Goal: Check status: Check status

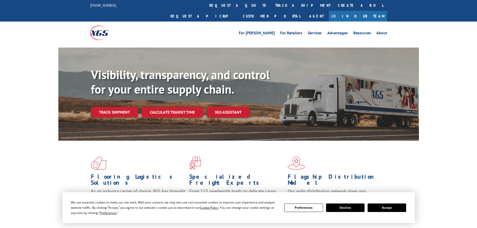
click at [395, 208] on button "Accept" at bounding box center [386, 207] width 39 height 9
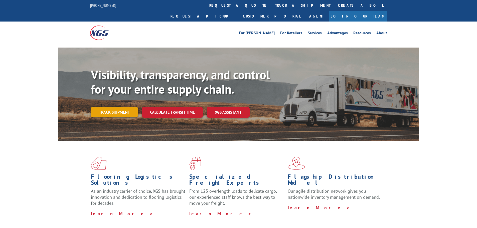
click at [114, 107] on link "Track shipment" at bounding box center [114, 112] width 47 height 11
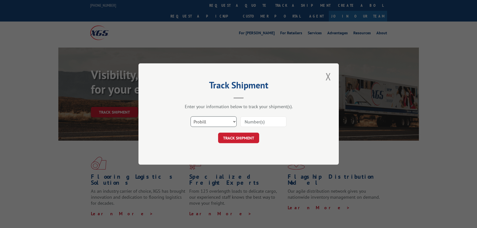
click at [216, 124] on select "Select category... Probill BOL PO" at bounding box center [213, 121] width 46 height 11
select select "po"
click at [190, 116] on select "Select category... Probill BOL PO" at bounding box center [213, 121] width 46 height 11
click at [263, 122] on input at bounding box center [263, 121] width 46 height 11
paste input "293175779"
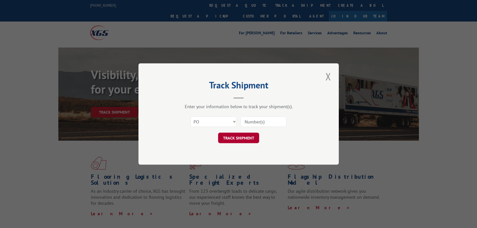
type input "293175779"
click at [239, 139] on button "TRACK SHIPMENT" at bounding box center [238, 138] width 41 height 11
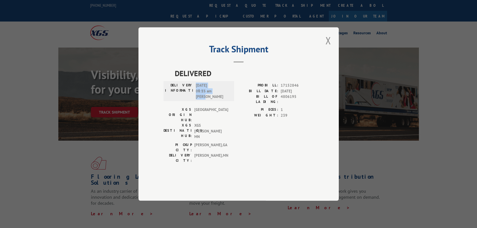
drag, startPoint x: 209, startPoint y: 111, endPoint x: 195, endPoint y: 101, distance: 16.8
click at [195, 100] on div "DELIVERY INFORMATION: [DATE] 08:15 am [PERSON_NAME]" at bounding box center [199, 91] width 68 height 17
copy span "[DATE] 08:15 am [PERSON_NAME]"
